Goal: Ask a question

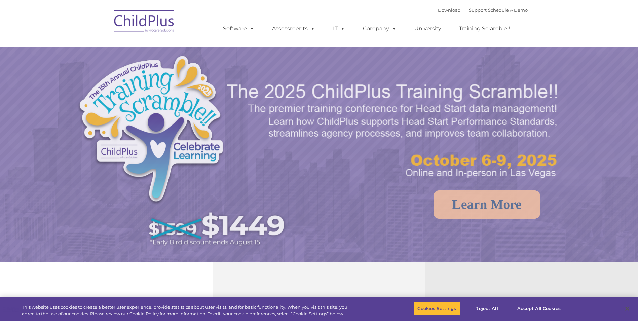
select select "MEDIUM"
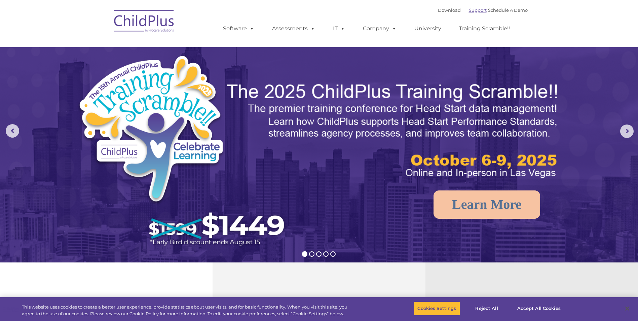
click at [469, 11] on link "Support" at bounding box center [478, 9] width 18 height 5
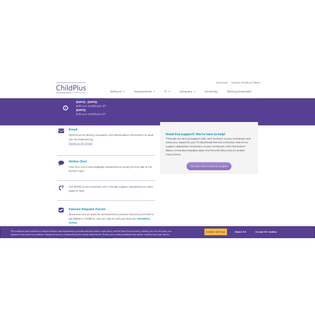
scroll to position [67, 0]
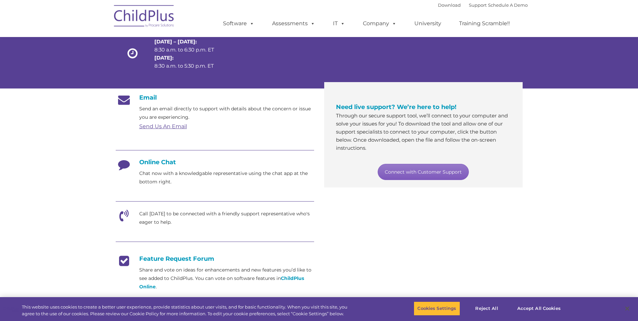
click at [430, 174] on link "Connect with Customer Support" at bounding box center [423, 172] width 91 height 16
